Goal: Task Accomplishment & Management: Complete application form

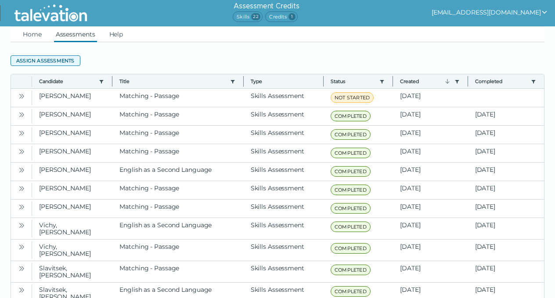
click at [62, 62] on button "Assign assessments" at bounding box center [46, 60] width 70 height 11
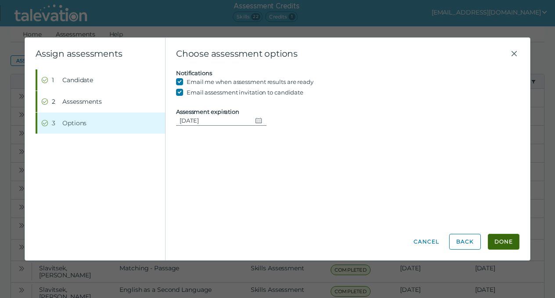
click at [501, 243] on button "Done" at bounding box center [504, 242] width 32 height 16
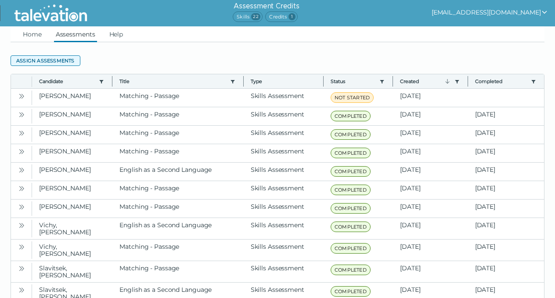
click at [54, 61] on button "Assign assessments" at bounding box center [46, 60] width 70 height 11
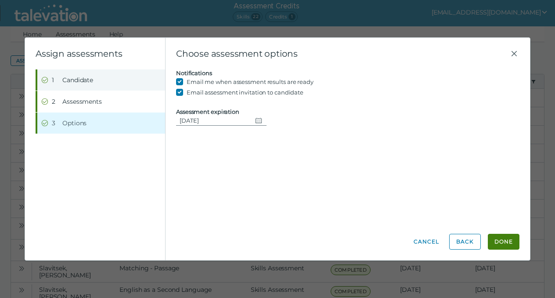
click at [80, 81] on span "Candidate" at bounding box center [77, 80] width 31 height 9
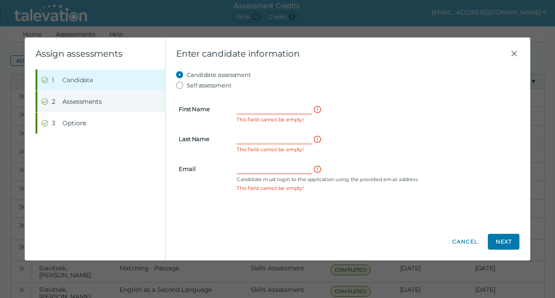
click at [88, 104] on span "Assessments" at bounding box center [82, 101] width 40 height 9
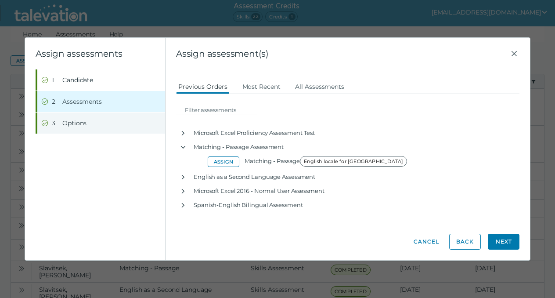
click at [85, 130] on button "Step 3 Options" at bounding box center [101, 122] width 128 height 21
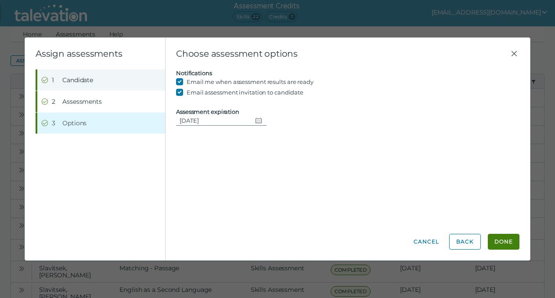
click at [76, 81] on span "Candidate" at bounding box center [77, 80] width 31 height 9
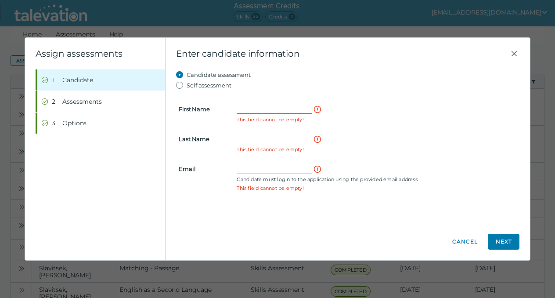
click at [243, 105] on input "First Name" at bounding box center [275, 109] width 76 height 11
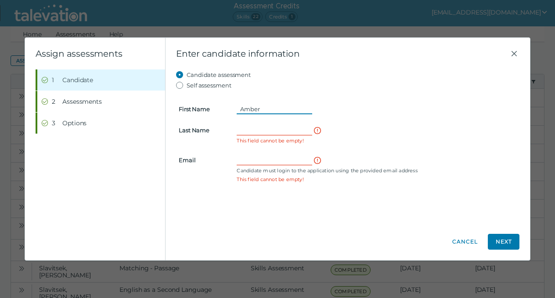
type input "Amber"
click at [253, 130] on input "Last Name" at bounding box center [275, 130] width 76 height 11
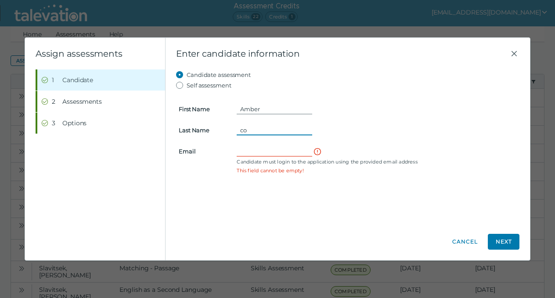
type input "c"
type input "Coles"
click at [267, 152] on input "Email" at bounding box center [275, 151] width 76 height 11
paste input "[EMAIL_ADDRESS][DOMAIN_NAME]"
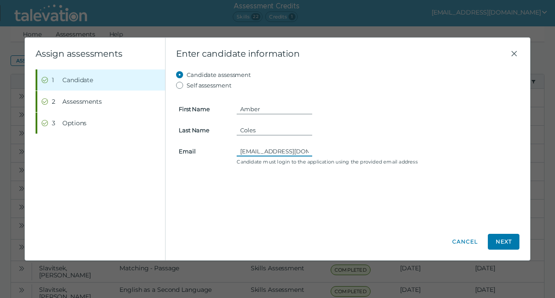
drag, startPoint x: 305, startPoint y: 153, endPoint x: 208, endPoint y: 153, distance: 96.6
click at [208, 153] on clr-input-container "Email [EMAIL_ADDRESS][DOMAIN_NAME] Candidate must login to the application usin…" at bounding box center [348, 155] width 349 height 19
type input "[EMAIL_ADDRESS][DOMAIN_NAME]"
click at [506, 242] on button "Next" at bounding box center [504, 242] width 32 height 16
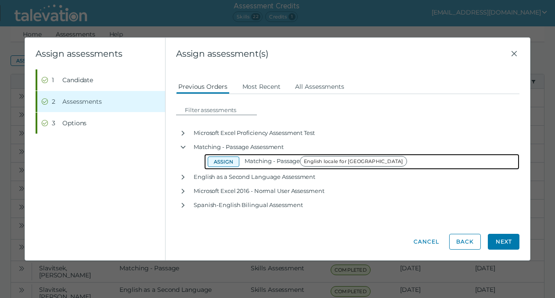
click at [220, 160] on button "Assign" at bounding box center [224, 161] width 32 height 11
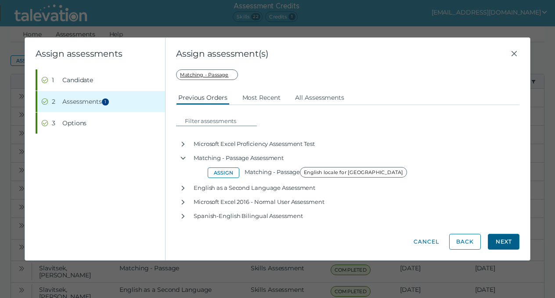
click at [514, 238] on button "Next" at bounding box center [504, 242] width 32 height 16
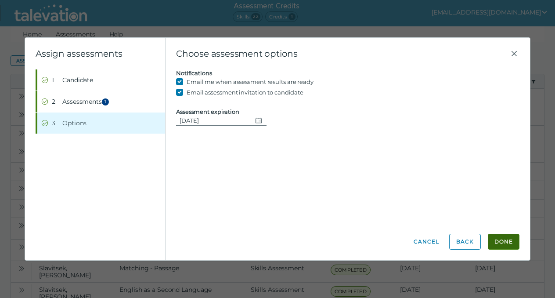
click at [510, 243] on button "Done" at bounding box center [504, 242] width 32 height 16
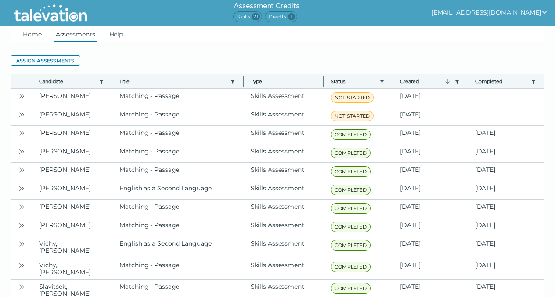
click at [297, 19] on span "Credits 1" at bounding box center [281, 16] width 32 height 11
click at [295, 18] on span "1" at bounding box center [291, 16] width 7 height 7
click at [260, 18] on span "21" at bounding box center [256, 16] width 8 height 7
click at [84, 38] on link "Assessments" at bounding box center [75, 34] width 43 height 16
click at [488, 14] on button "[EMAIL_ADDRESS][DOMAIN_NAME]" at bounding box center [490, 12] width 116 height 11
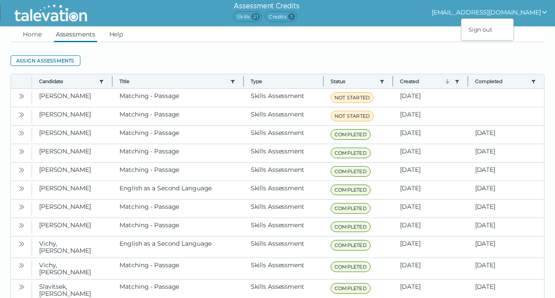
click at [146, 48] on clr-datagrid "Assign assessments Toggle more row content Candidate Use left or right key to r…" at bounding box center [278, 213] width 534 height 342
click at [113, 38] on link "Help" at bounding box center [117, 34] width 18 height 16
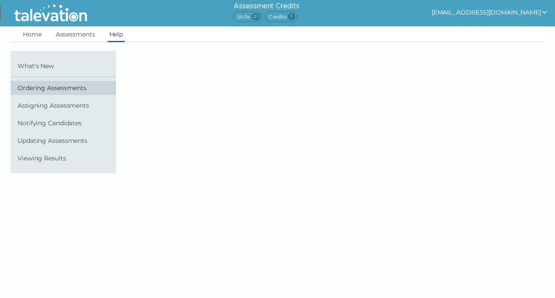
click at [54, 90] on span "Ordering Assessments" at bounding box center [65, 87] width 95 height 7
click at [36, 89] on span "Ordering Assessments" at bounding box center [65, 87] width 95 height 7
click at [34, 36] on link "Home" at bounding box center [32, 34] width 22 height 16
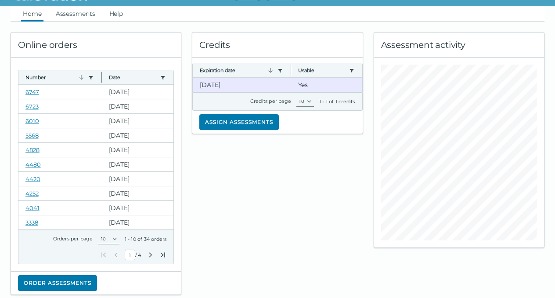
scroll to position [14, 0]
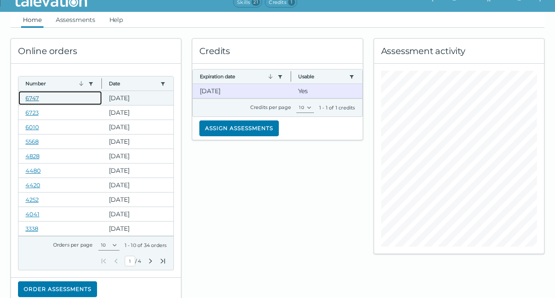
click at [33, 96] on link "6747" at bounding box center [32, 97] width 14 height 7
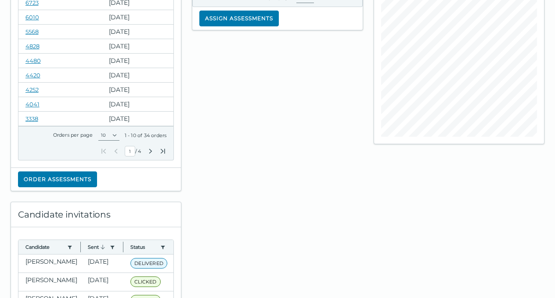
scroll to position [148, 0]
